Goal: Information Seeking & Learning: Understand process/instructions

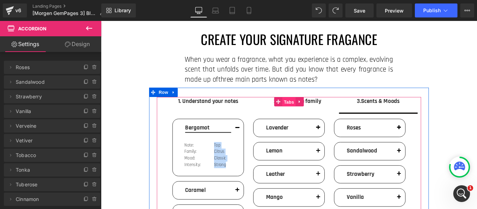
click at [315, 110] on span "Tabs" at bounding box center [312, 112] width 15 height 10
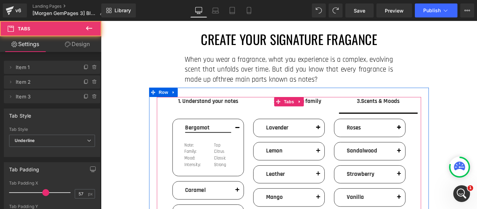
click at [347, 112] on span "2. Fragrance family Text Block" at bounding box center [321, 114] width 93 height 17
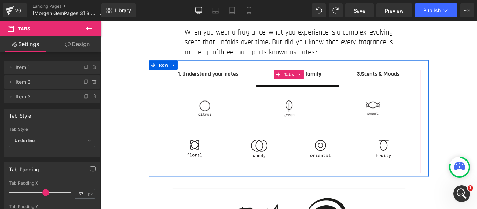
scroll to position [35, 0]
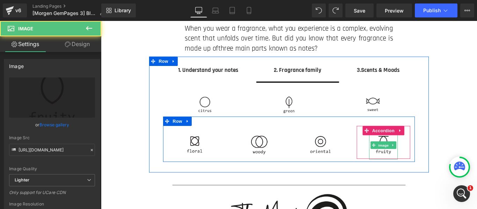
click at [410, 150] on img at bounding box center [418, 160] width 32 height 32
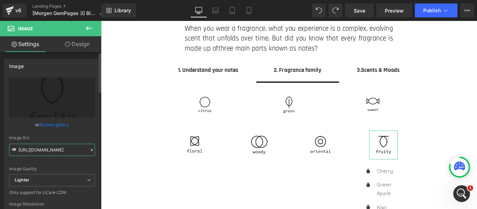
click at [47, 151] on input "[URL][DOMAIN_NAME]" at bounding box center [52, 150] width 86 height 12
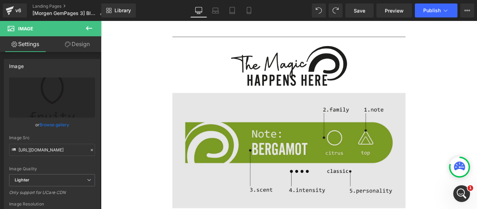
scroll to position [349, 0]
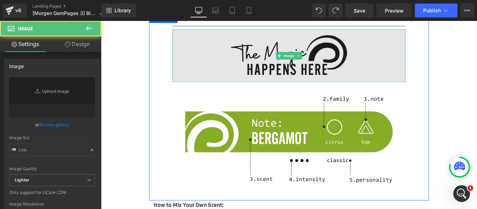
type input "[URL][DOMAIN_NAME]"
click at [341, 67] on img at bounding box center [312, 59] width 262 height 59
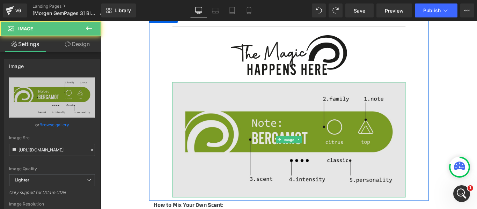
click at [221, 183] on img at bounding box center [312, 155] width 262 height 130
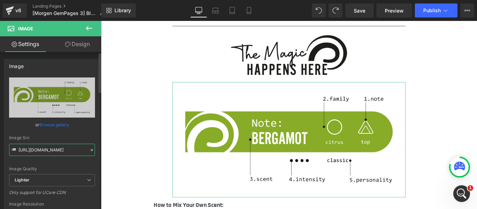
click at [58, 148] on input "[URL][DOMAIN_NAME]" at bounding box center [52, 150] width 86 height 12
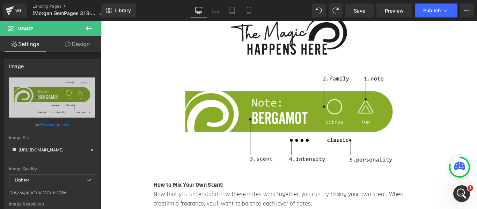
scroll to position [384, 0]
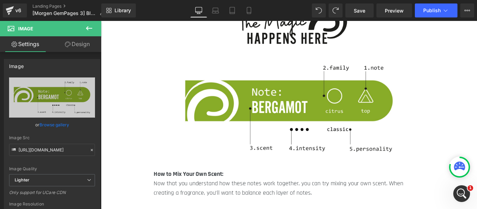
click at [215, 191] on strong "How to Mix Your Own Scent:" at bounding box center [199, 193] width 78 height 9
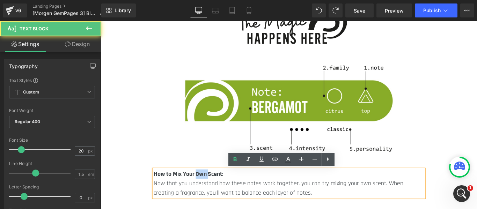
click at [215, 191] on strong "How to Mix Your Own Scent:" at bounding box center [199, 193] width 78 height 9
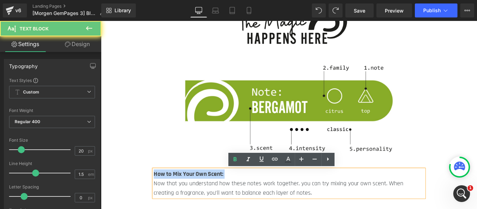
click at [215, 191] on strong "How to Mix Your Own Scent:" at bounding box center [199, 193] width 78 height 9
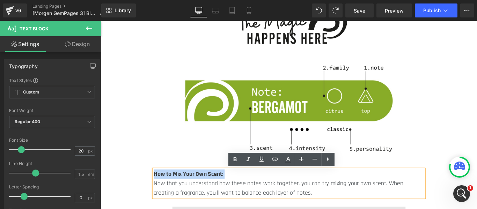
copy strong "How to Mix Your Own Scent:"
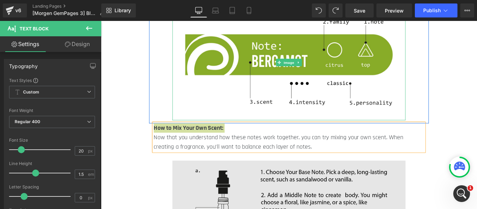
scroll to position [524, 0]
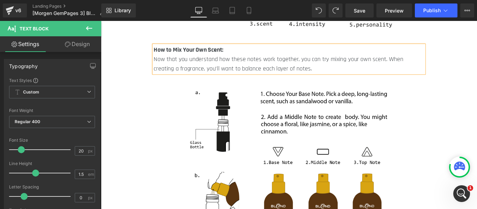
click at [204, 69] on p "Now that you understand how these notes work together, you can try mixing your …" at bounding box center [312, 69] width 304 height 21
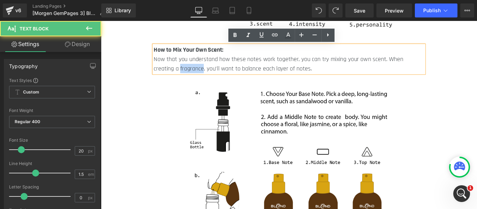
click at [204, 69] on p "Now that you understand how these notes work together, you can try mixing your …" at bounding box center [312, 69] width 304 height 21
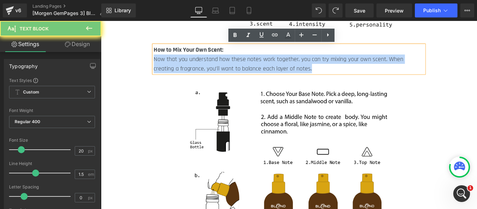
click at [204, 69] on p "Now that you understand how these notes work together, you can try mixing your …" at bounding box center [312, 69] width 304 height 21
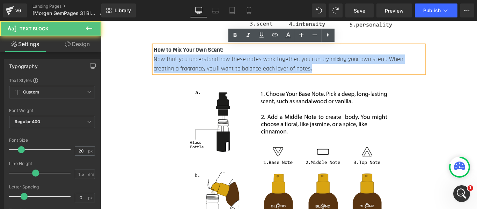
click at [272, 60] on p "Now that you understand how these notes work together, you can try mixing your …" at bounding box center [312, 69] width 304 height 21
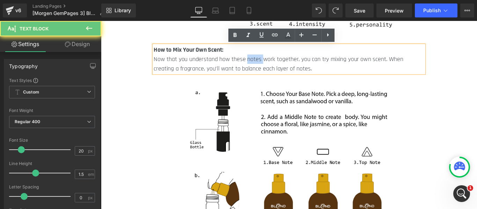
click at [272, 60] on p "Now that you understand how these notes work together, you can try mixing your …" at bounding box center [312, 69] width 304 height 21
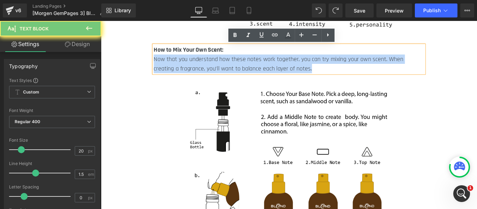
click at [272, 60] on p "Now that you understand how these notes work together, you can try mixing your …" at bounding box center [312, 69] width 304 height 21
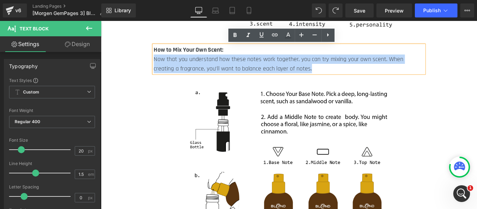
copy p "Now that you understand how these notes work together, you can try mixing your …"
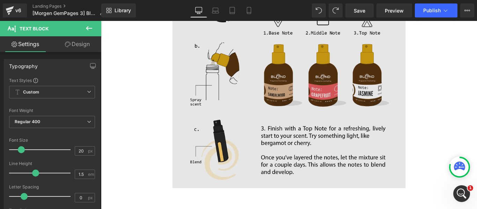
scroll to position [594, 0]
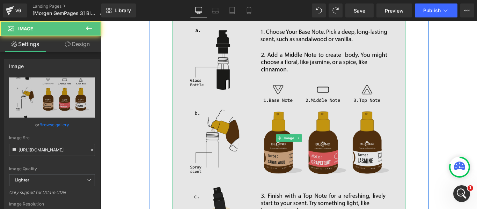
click at [296, 141] on img at bounding box center [312, 152] width 262 height 264
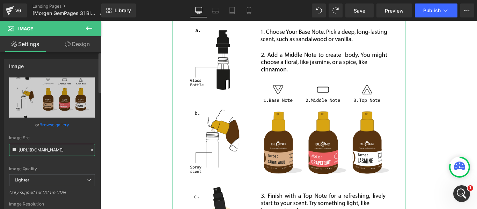
click at [42, 147] on input "[URL][DOMAIN_NAME]" at bounding box center [52, 150] width 86 height 12
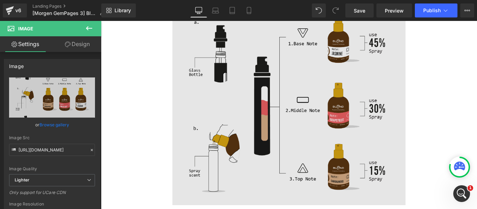
scroll to position [908, 0]
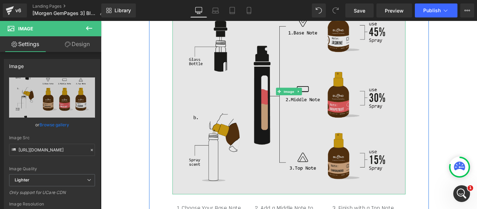
click at [251, 169] on img at bounding box center [312, 99] width 262 height 231
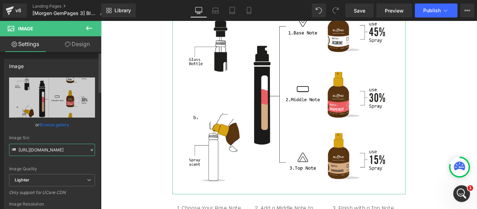
click at [63, 152] on input "[URL][DOMAIN_NAME]" at bounding box center [52, 150] width 86 height 12
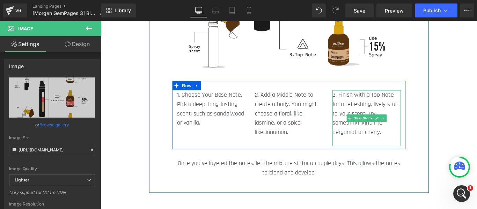
scroll to position [1048, 0]
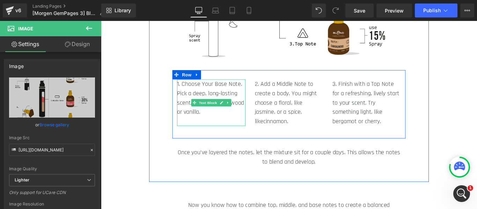
click at [210, 129] on p at bounding box center [224, 133] width 77 height 10
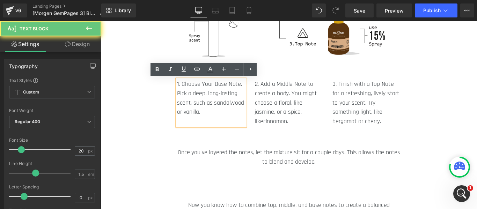
click at [208, 127] on p "1. Choose Your Base Note. Pick a deep, long-lasting scent, such as sandalwood o…" at bounding box center [224, 108] width 77 height 42
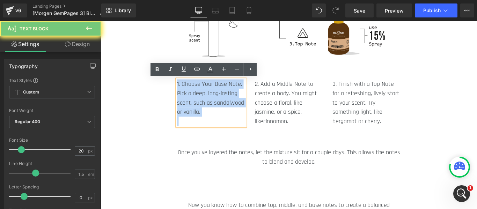
click at [208, 127] on p "1. Choose Your Base Note. Pick a deep, long-lasting scent, such as sandalwood o…" at bounding box center [224, 108] width 77 height 42
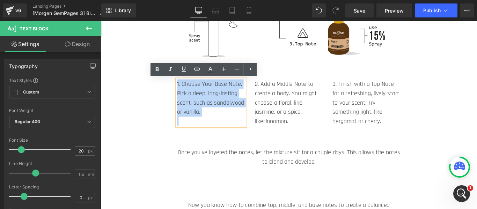
copy p "1. Choose Your Base Note. Pick a deep, long-lasting scent, such as sandalwood o…"
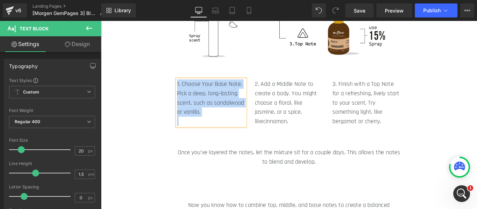
click at [296, 130] on span "cinnamon." at bounding box center [297, 133] width 28 height 9
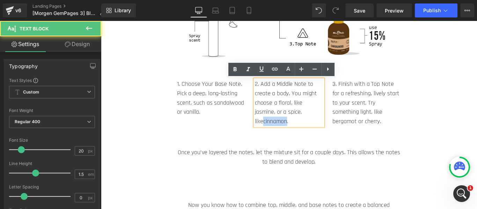
click at [296, 130] on span "cinnamon." at bounding box center [297, 133] width 28 height 9
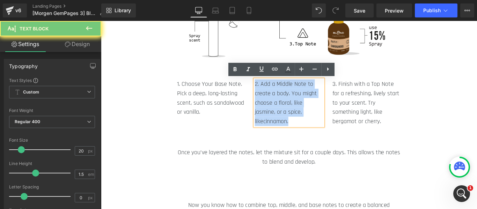
click at [296, 130] on span "cinnamon." at bounding box center [297, 133] width 28 height 9
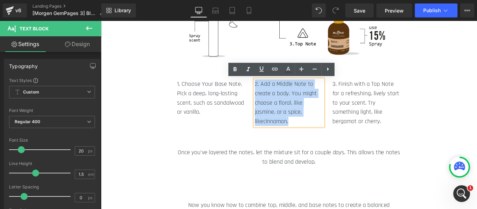
copy p "2. Add a Middle Note to create a body. You might choose a floral, like jasmine,…"
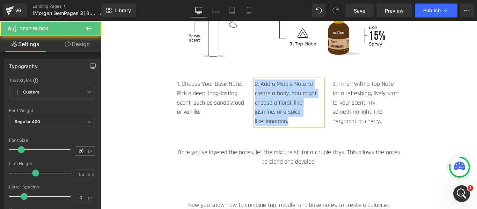
click at [274, 122] on div "2. Add a Middle Note to create a body. You might choose a floral, like jasmine,…" at bounding box center [312, 113] width 77 height 52
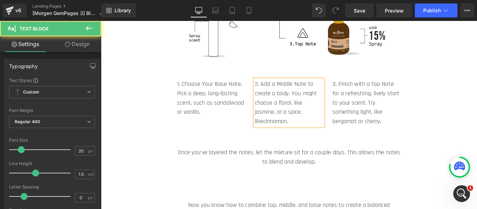
click at [274, 122] on div "2. Add a Middle Note to create a body. You might choose a floral, like jasmine,…" at bounding box center [312, 113] width 77 height 52
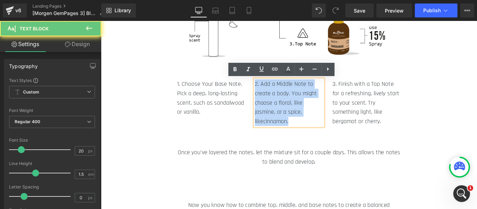
click at [274, 122] on div "2. Add a Middle Note to create a body. You might choose a floral, like jasmine,…" at bounding box center [312, 113] width 77 height 52
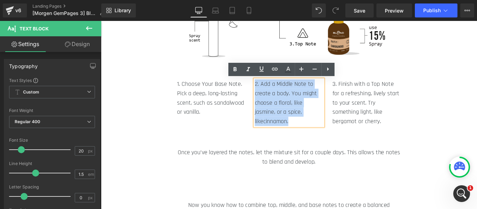
copy p "2. Add a Middle Note to create a body. You might choose a floral, like jasmine,…"
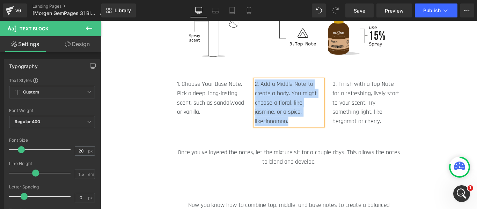
click at [407, 121] on link at bounding box center [410, 118] width 7 height 8
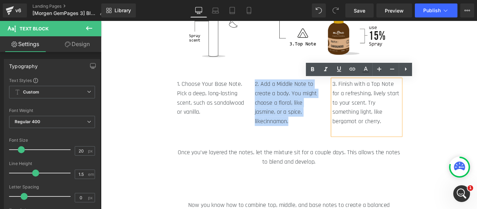
click at [407, 121] on p "3. Finish with a Top Note for a refreshing, lively start to your scent. Try som…" at bounding box center [399, 113] width 77 height 52
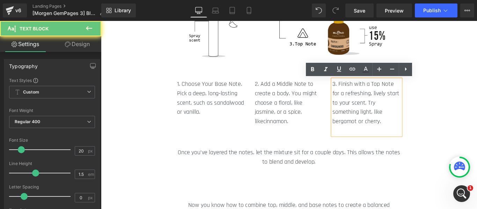
click at [413, 132] on p "3. Finish with a Top Note for a refreshing, lively start to your scent. Try som…" at bounding box center [399, 113] width 77 height 52
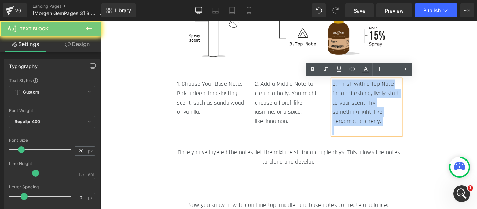
click at [413, 132] on p "3. Finish with a Top Note for a refreshing, lively start to your scent. Try som…" at bounding box center [399, 113] width 77 height 52
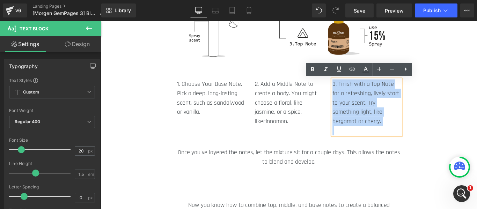
copy p "3. Finish with a Top Note for a refreshing, lively start to your scent. Try som…"
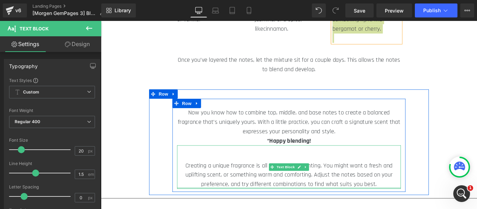
scroll to position [1117, 0]
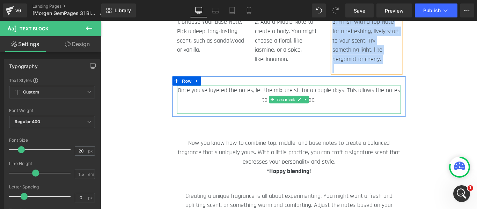
click at [268, 101] on p "Once you’ve layered the notes, let the mixture sit for a couple days. This allo…" at bounding box center [311, 104] width 251 height 21
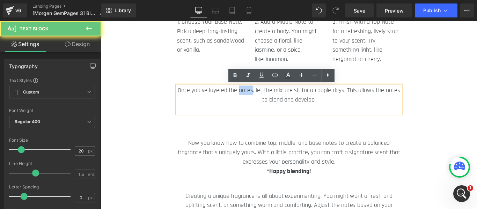
click at [268, 101] on p "Once you’ve layered the notes, let the mixture sit for a couple days. This allo…" at bounding box center [311, 104] width 251 height 21
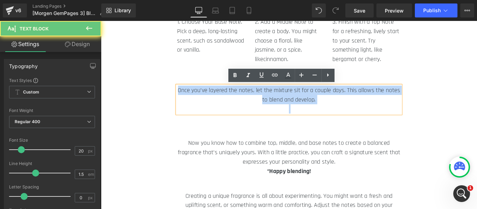
click at [268, 101] on p "Once you’ve layered the notes, let the mixture sit for a couple days. This allo…" at bounding box center [311, 104] width 251 height 21
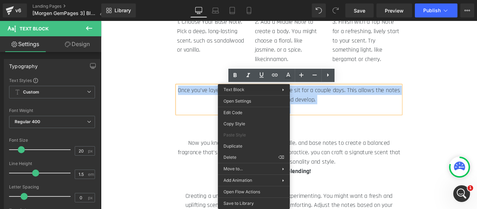
click at [376, 120] on p at bounding box center [311, 120] width 251 height 10
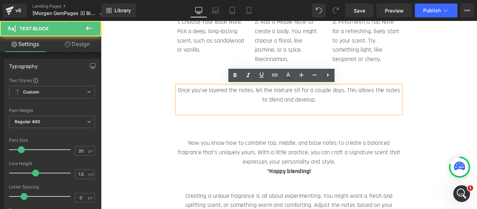
click at [363, 109] on p "Once you’ve layered the notes, let the mixture sit for a couple days. This allo…" at bounding box center [311, 104] width 251 height 21
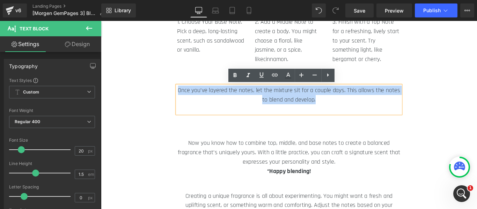
drag, startPoint x: 362, startPoint y: 111, endPoint x: 168, endPoint y: 85, distance: 196.1
copy p "Once you’ve layered the notes, let the mixture sit for a couple days. This allo…"
